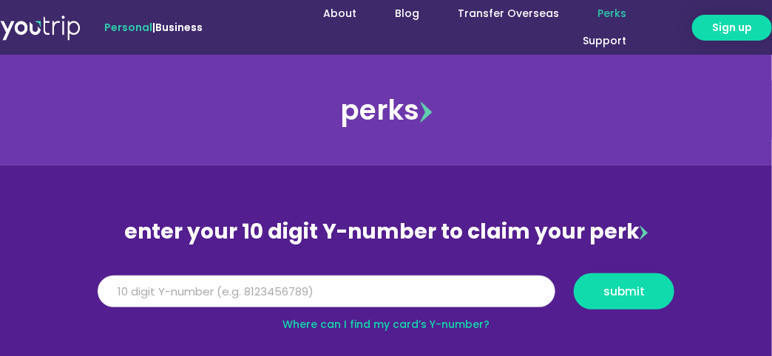
click at [422, 294] on input "Y Number" at bounding box center [327, 292] width 458 height 33
click at [418, 297] on input "Y Number" at bounding box center [327, 292] width 458 height 33
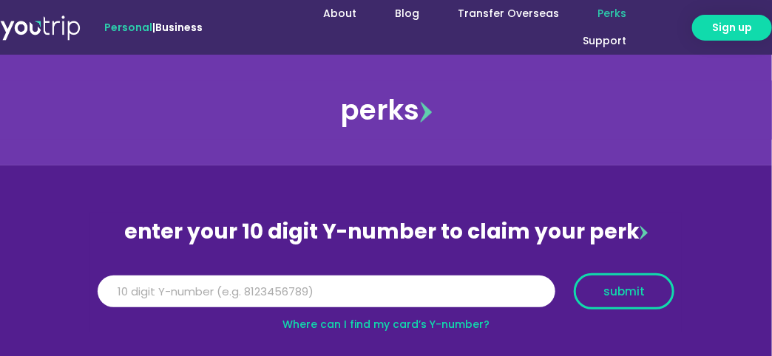
click at [627, 275] on button "submit" at bounding box center [624, 292] width 101 height 36
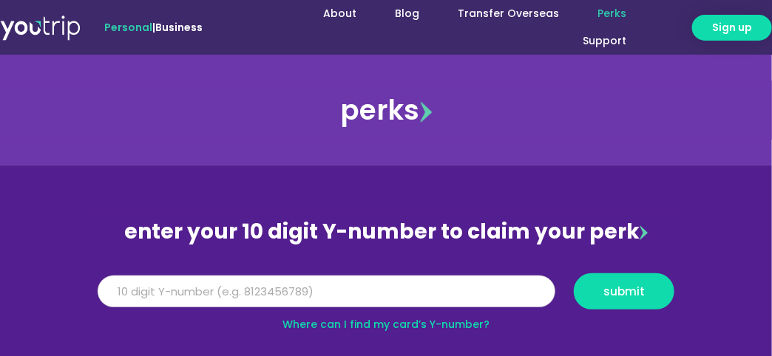
click at [291, 288] on input "5162400012677097" at bounding box center [327, 292] width 458 height 33
drag, startPoint x: 242, startPoint y: 284, endPoint x: 75, endPoint y: 280, distance: 166.4
click at [75, 280] on section "enter your 10 digit Y-number to claim your perk Y Number 5162400012677097 submi…" at bounding box center [386, 268] width 772 height 204
type input "5162400012677097"
drag, startPoint x: 266, startPoint y: 279, endPoint x: 36, endPoint y: 277, distance: 230.0
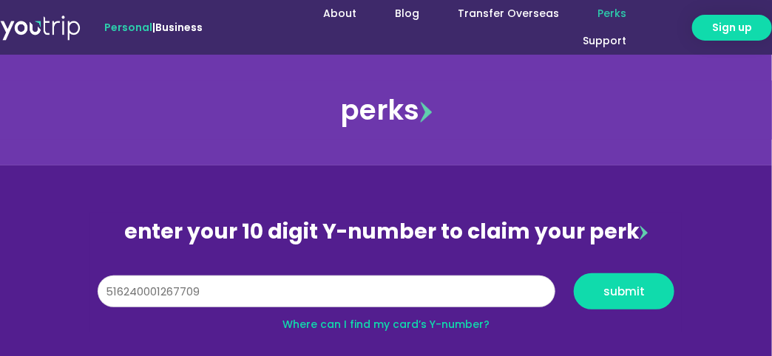
click at [36, 277] on section "enter your 10 digit Y-number to claim your perk Y Number 5162400012677097 submi…" at bounding box center [386, 268] width 772 height 204
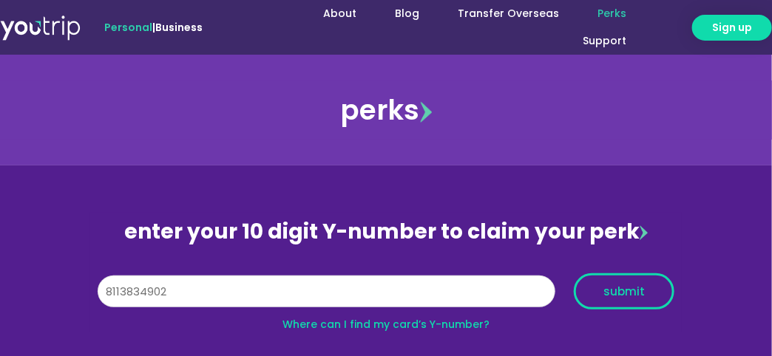
type input "8113834902"
click at [635, 292] on span "submit" at bounding box center [623, 291] width 41 height 11
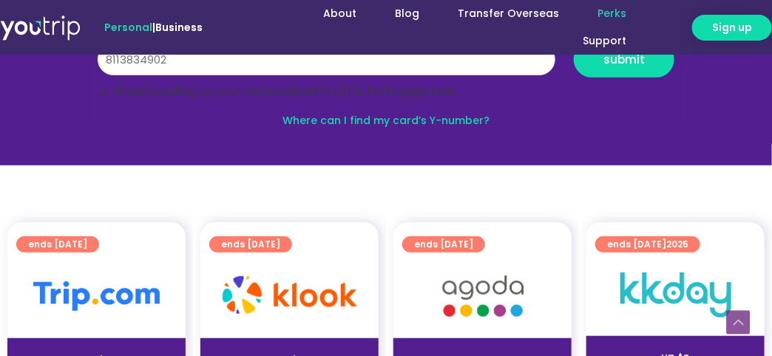
scroll to position [252, 0]
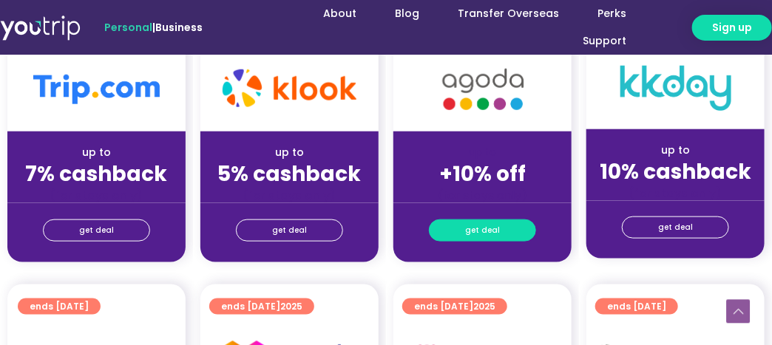
click at [487, 234] on span "get deal" at bounding box center [482, 230] width 35 height 21
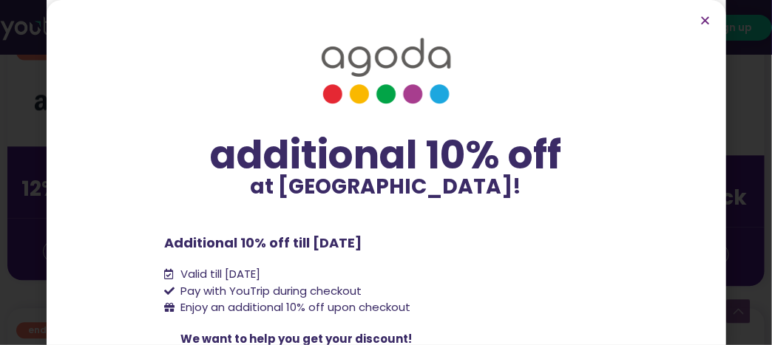
drag, startPoint x: 714, startPoint y: 205, endPoint x: 705, endPoint y: 214, distance: 12.5
click at [715, 257] on div "additional 10% off at [GEOGRAPHIC_DATA]! additional 10% off at [GEOGRAPHIC_DATA…" at bounding box center [387, 172] width 680 height 345
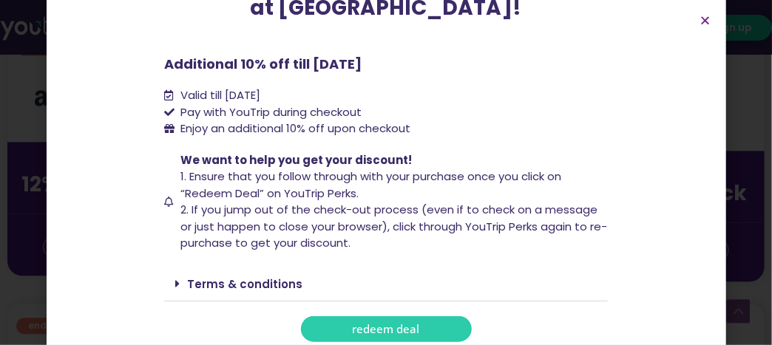
scroll to position [186, 0]
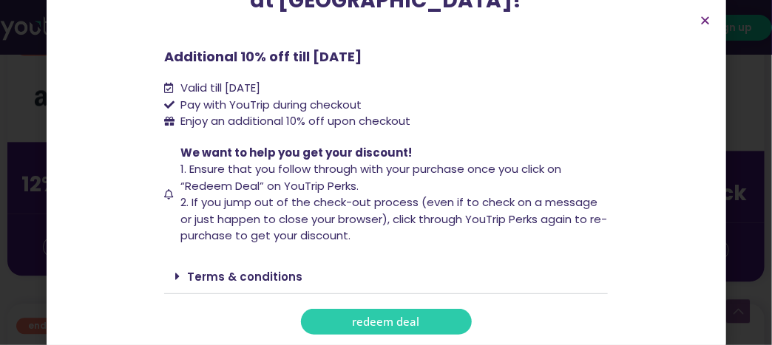
click at [404, 319] on span "redeem deal" at bounding box center [386, 321] width 67 height 11
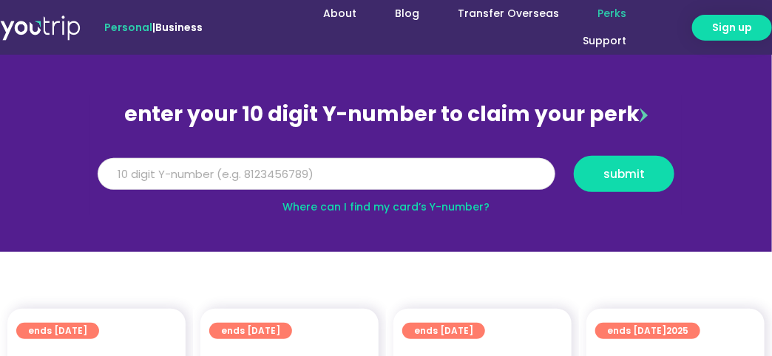
click at [321, 189] on div "Y Number submit" at bounding box center [386, 179] width 595 height 47
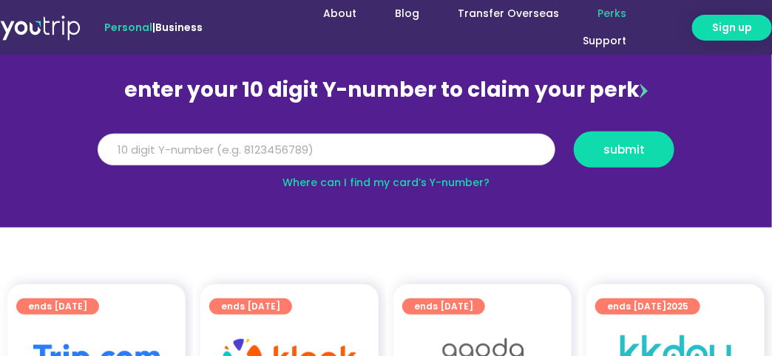
click at [336, 157] on input "Y Number" at bounding box center [327, 150] width 458 height 33
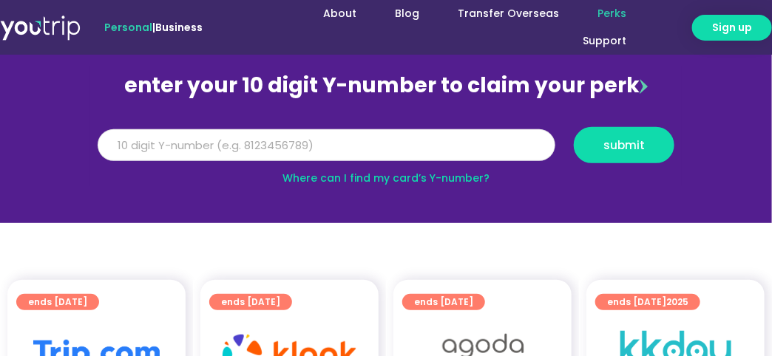
click at [339, 129] on input "Y Number" at bounding box center [327, 145] width 458 height 33
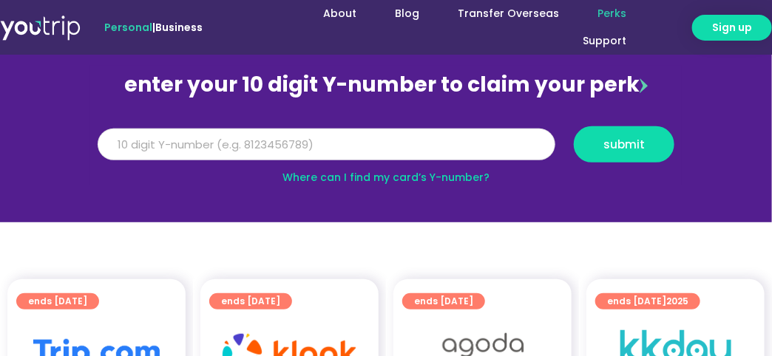
click at [249, 142] on input "Y Number" at bounding box center [327, 145] width 458 height 33
click at [254, 148] on input "Y Number" at bounding box center [327, 145] width 458 height 33
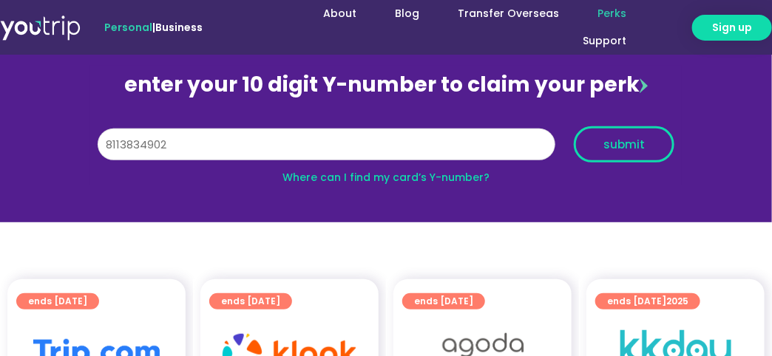
type input "8113834902"
click at [640, 147] on span "submit" at bounding box center [623, 144] width 41 height 11
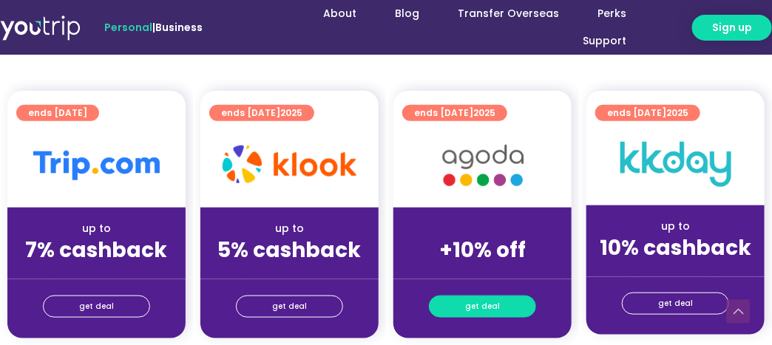
click at [495, 312] on span "get deal" at bounding box center [482, 307] width 35 height 21
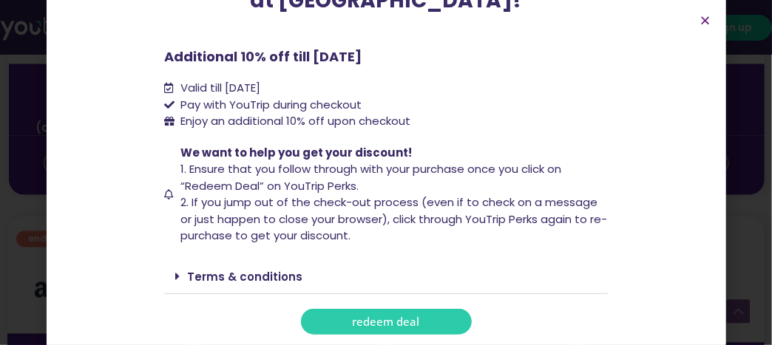
scroll to position [767, 0]
click at [400, 320] on span "redeem deal" at bounding box center [386, 321] width 67 height 11
